Goal: Task Accomplishment & Management: Manage account settings

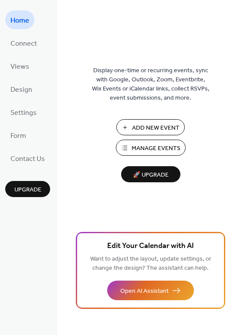
click at [167, 146] on span "Manage Events" at bounding box center [156, 148] width 49 height 9
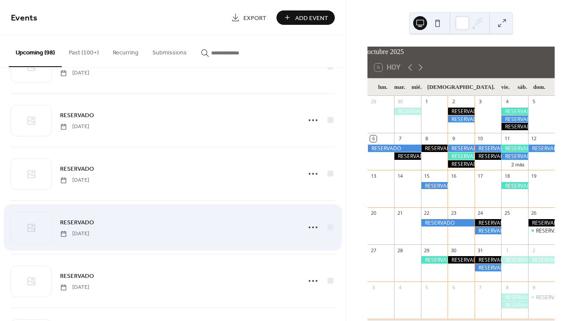
scroll to position [783, 0]
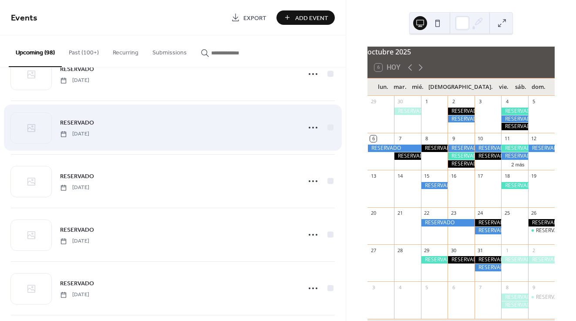
click at [201, 138] on div "RESERVADO [DATE]" at bounding box center [173, 127] width 324 height 53
click at [315, 129] on icon at bounding box center [313, 128] width 14 height 14
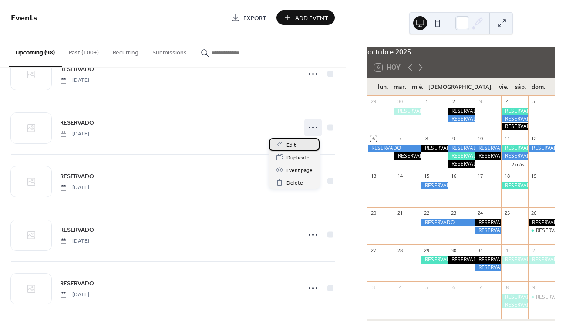
click at [297, 143] on div "Edit" at bounding box center [294, 144] width 51 height 13
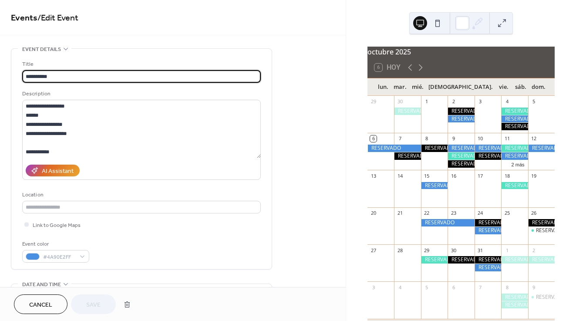
scroll to position [9, 0]
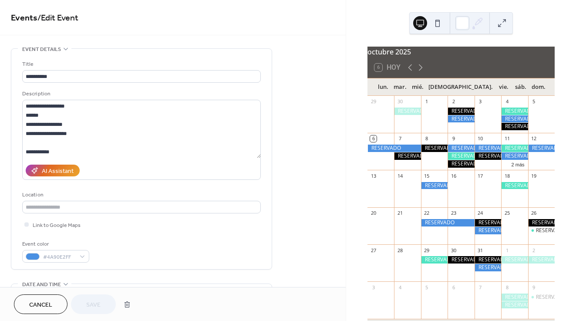
click at [450, 227] on div at bounding box center [448, 222] width 54 height 7
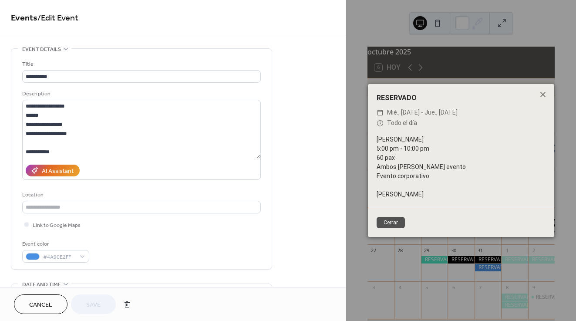
click at [393, 224] on button "Cerrar" at bounding box center [391, 222] width 28 height 11
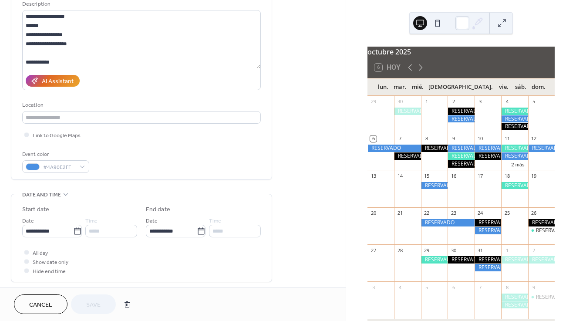
scroll to position [96, 0]
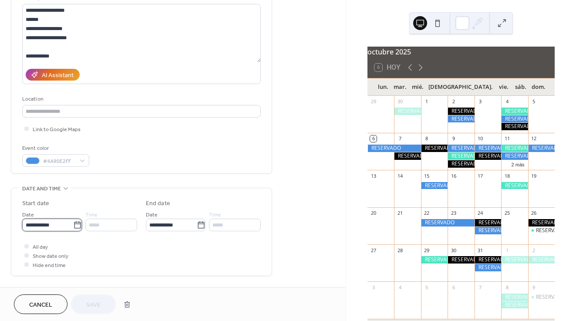
click at [49, 227] on input "**********" at bounding box center [47, 225] width 51 height 13
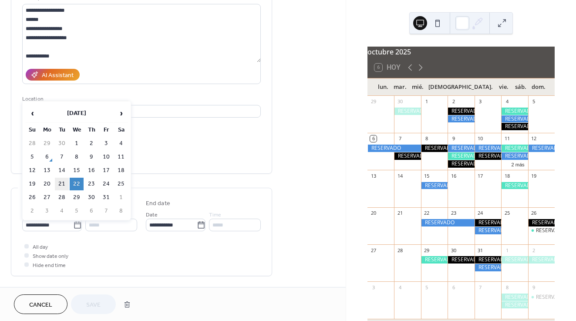
click at [65, 182] on td "21" at bounding box center [62, 184] width 14 height 13
type input "**********"
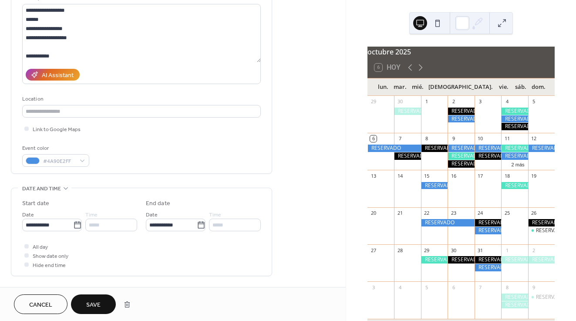
click at [93, 301] on span "Save" at bounding box center [93, 305] width 14 height 9
